Goal: Find specific page/section: Find specific page/section

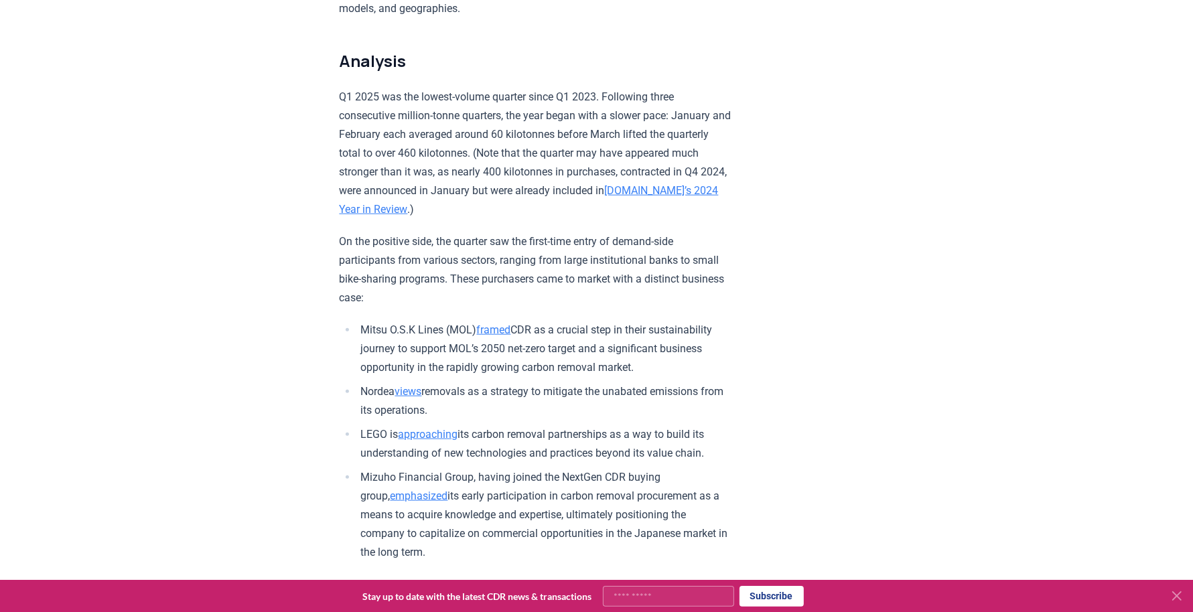
scroll to position [1361, 0]
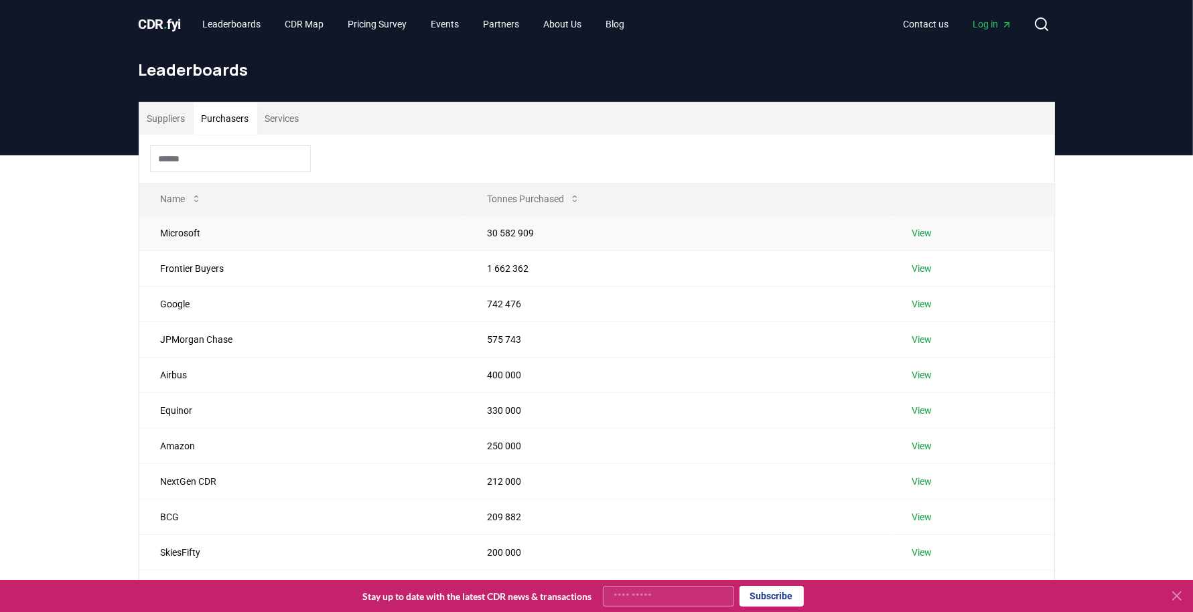
click at [281, 227] on td "Microsoft" at bounding box center [302, 232] width 327 height 35
click at [931, 234] on link "View" at bounding box center [922, 232] width 20 height 13
